Goal: Information Seeking & Learning: Learn about a topic

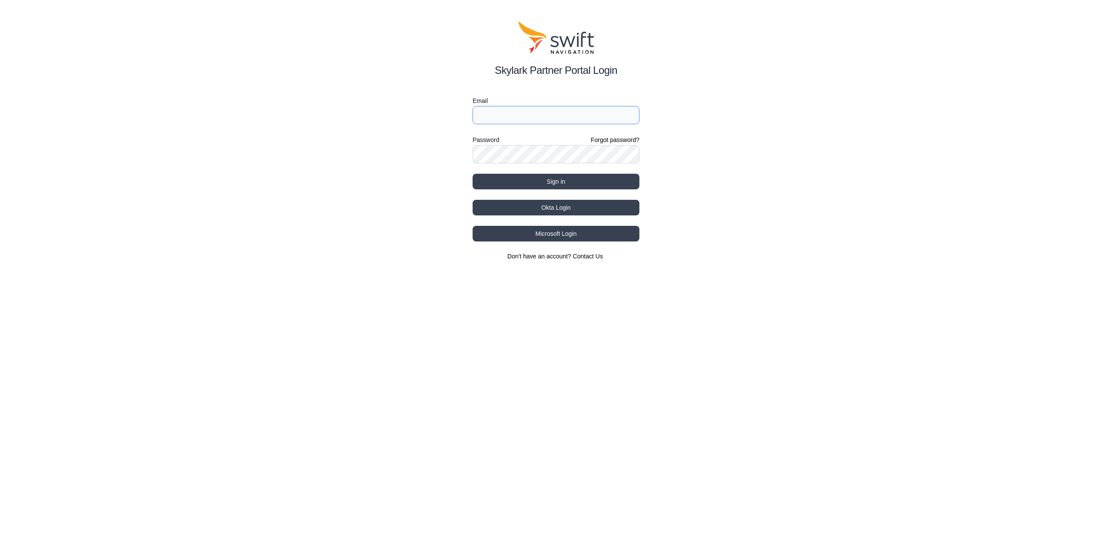
type input "[EMAIL_ADDRESS][DOMAIN_NAME]"
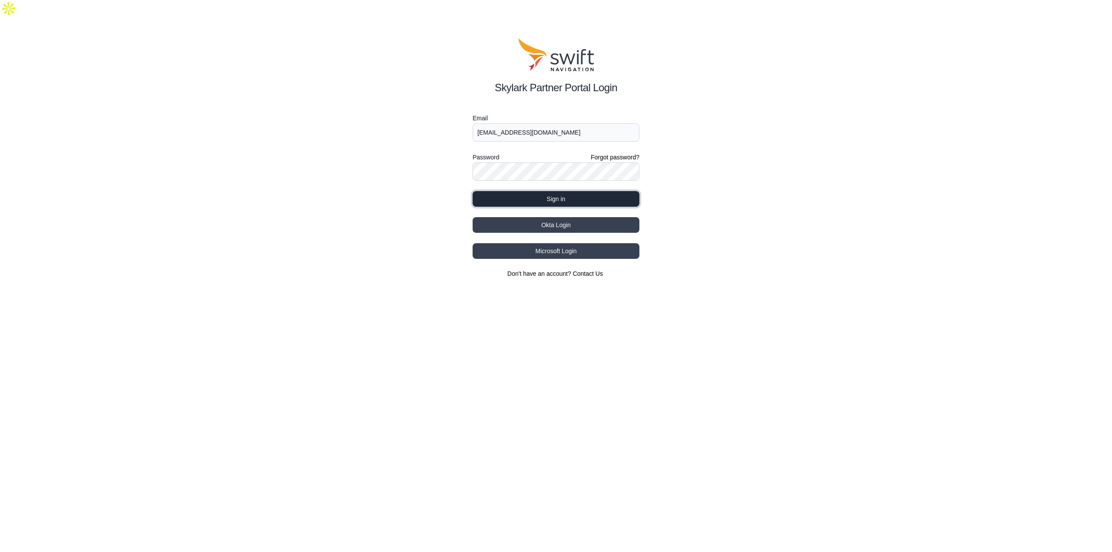
click at [572, 191] on button "Sign in" at bounding box center [556, 199] width 167 height 16
select select
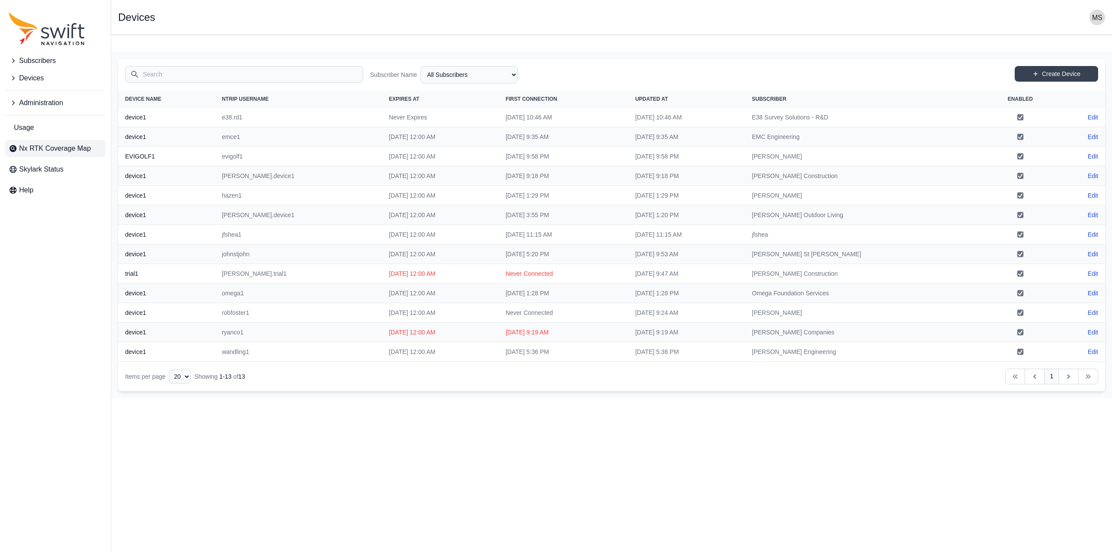
click at [43, 145] on span "Nx RTK Coverage Map" at bounding box center [55, 148] width 72 height 10
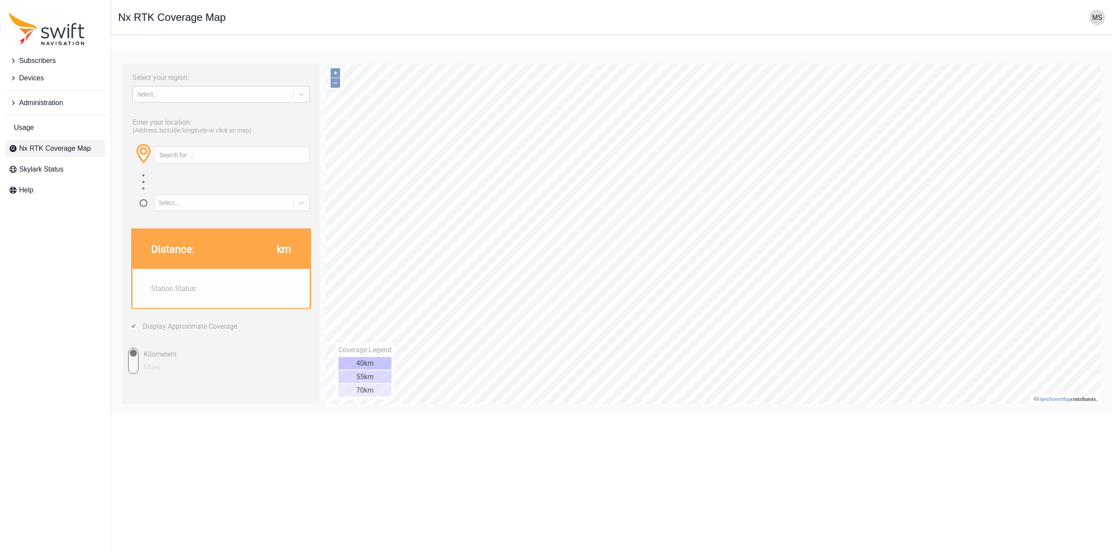
click at [179, 93] on div "Select..." at bounding box center [213, 94] width 152 height 7
click at [177, 131] on div "[GEOGRAPHIC_DATA]" at bounding box center [221, 129] width 177 height 14
click at [202, 157] on input "text" at bounding box center [232, 155] width 155 height 17
type input "[GEOGRAPHIC_DATA], [GEOGRAPHIC_DATA]"
